Goal: Check status: Check status

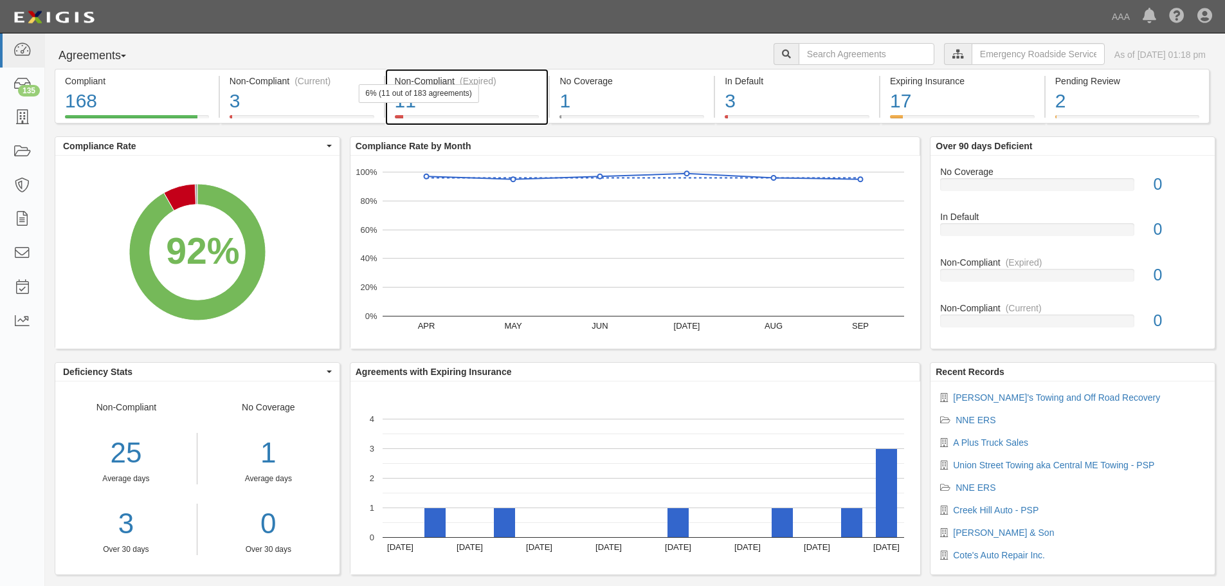
click at [465, 92] on div "6% (11 out of 183 agreements)" at bounding box center [418, 93] width 120 height 19
